Goal: Task Accomplishment & Management: Manage account settings

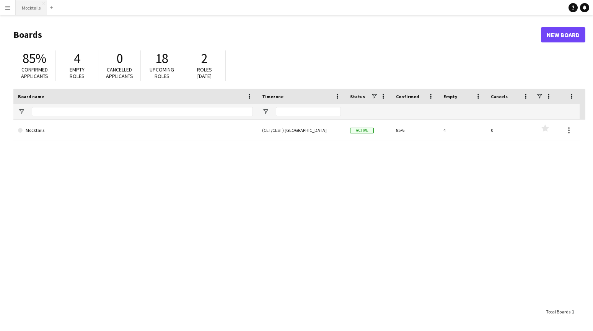
click at [43, 13] on button "Mocktails Close" at bounding box center [31, 7] width 31 height 15
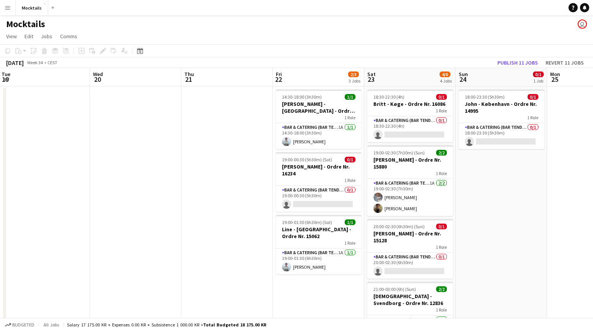
scroll to position [0, 280]
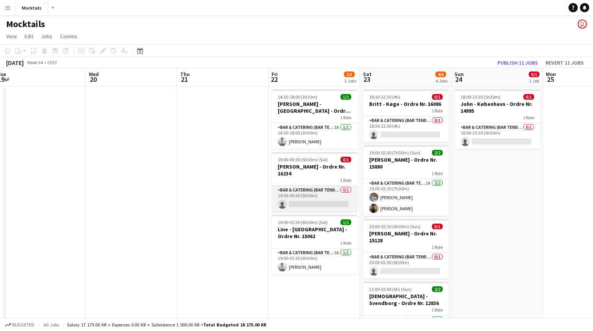
click at [303, 193] on app-card-role "Bar & Catering (Bar Tender) 0/1 19:00-00:30 (5h30m) single-neutral-actions" at bounding box center [315, 199] width 86 height 26
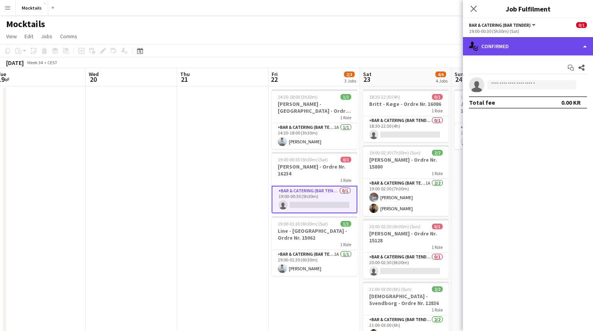
click at [516, 43] on div "single-neutral-actions-check-2 Confirmed" at bounding box center [528, 46] width 130 height 18
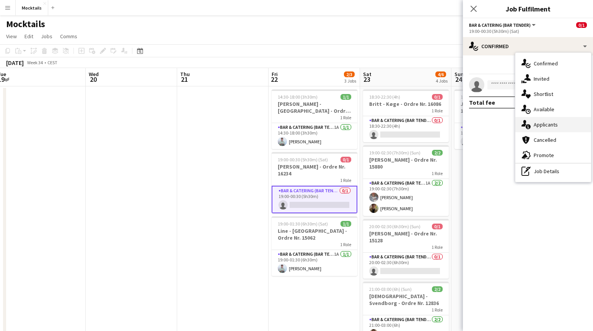
click at [546, 127] on div "single-neutral-actions-information Applicants" at bounding box center [553, 124] width 76 height 15
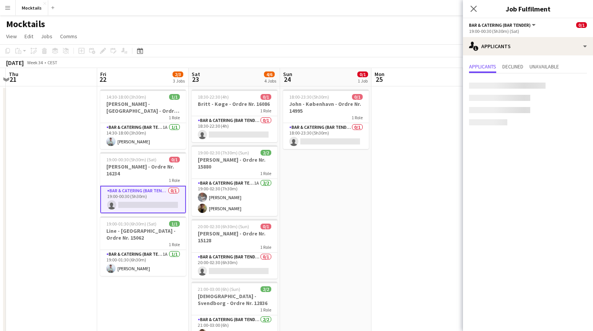
scroll to position [0, 269]
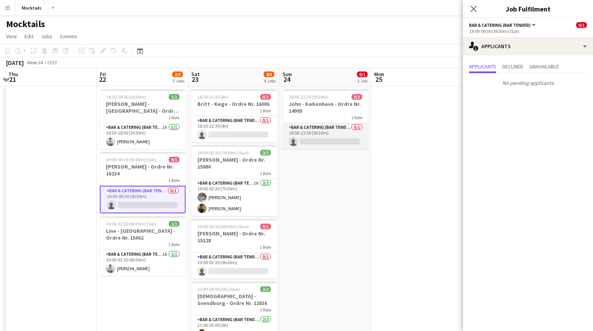
click at [314, 129] on app-card-role "Bar & Catering (Bar Tender) 0/1 18:00-23:30 (5h30m) single-neutral-actions" at bounding box center [326, 136] width 86 height 26
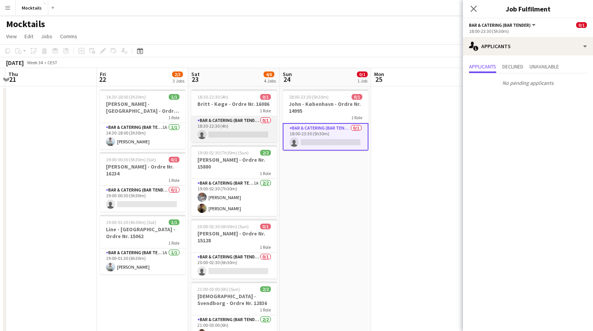
click at [254, 124] on app-card-role "Bar & Catering (Bar Tender) 0/1 18:30-22:30 (4h) single-neutral-actions" at bounding box center [234, 129] width 86 height 26
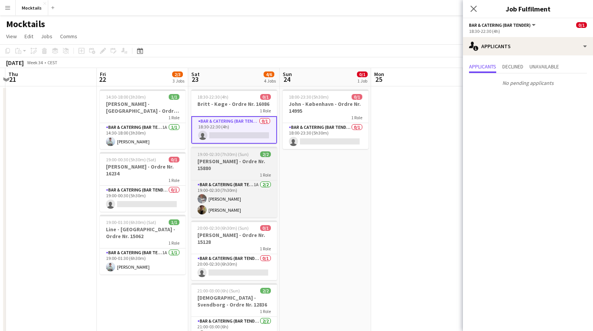
scroll to position [0, 0]
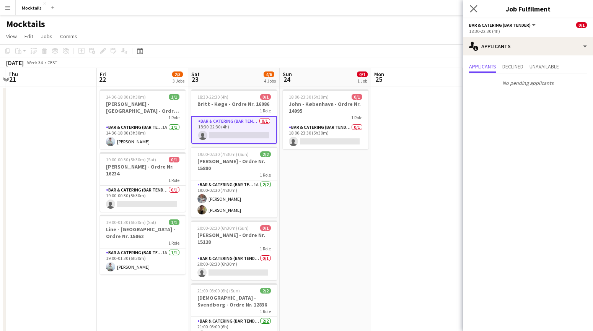
click at [473, 5] on app-icon "Close pop-in" at bounding box center [473, 8] width 11 height 11
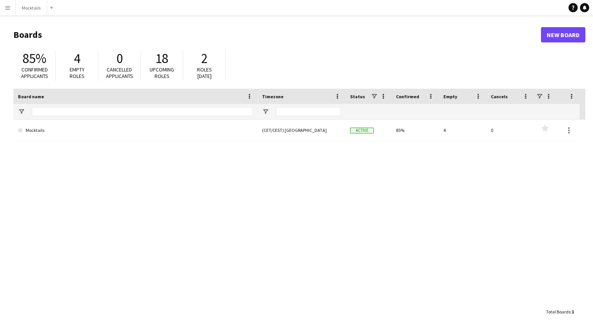
click at [530, 22] on main "Boards New Board 85% Confirmed applicants 4 Empty roles 0 Cancelled applicants …" at bounding box center [296, 173] width 593 height 316
click at [28, 7] on button "Mocktails Close" at bounding box center [31, 7] width 31 height 15
